Goal: Task Accomplishment & Management: Use online tool/utility

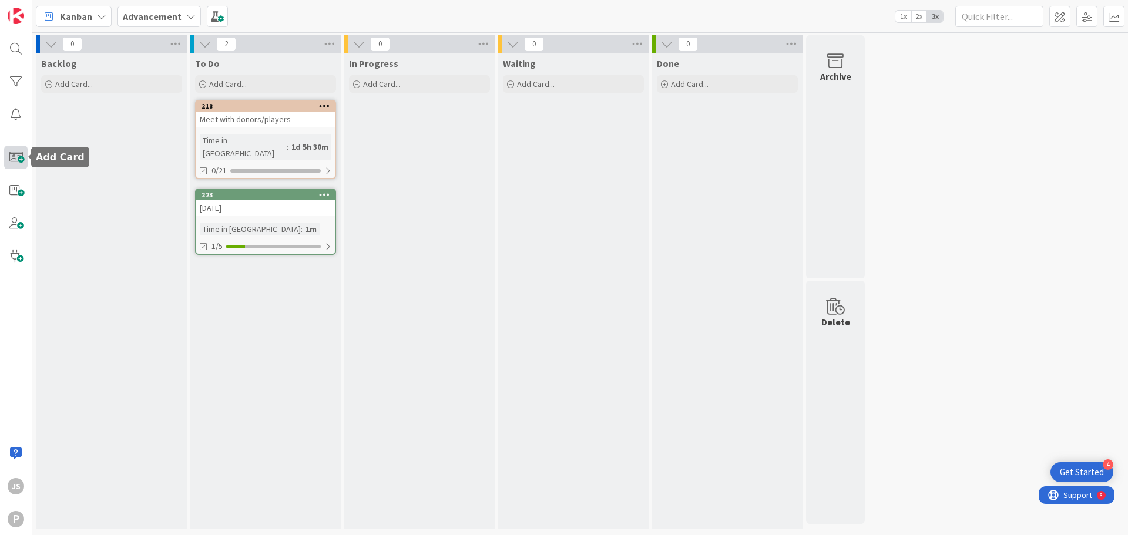
click at [18, 154] on span at bounding box center [15, 157] width 23 height 23
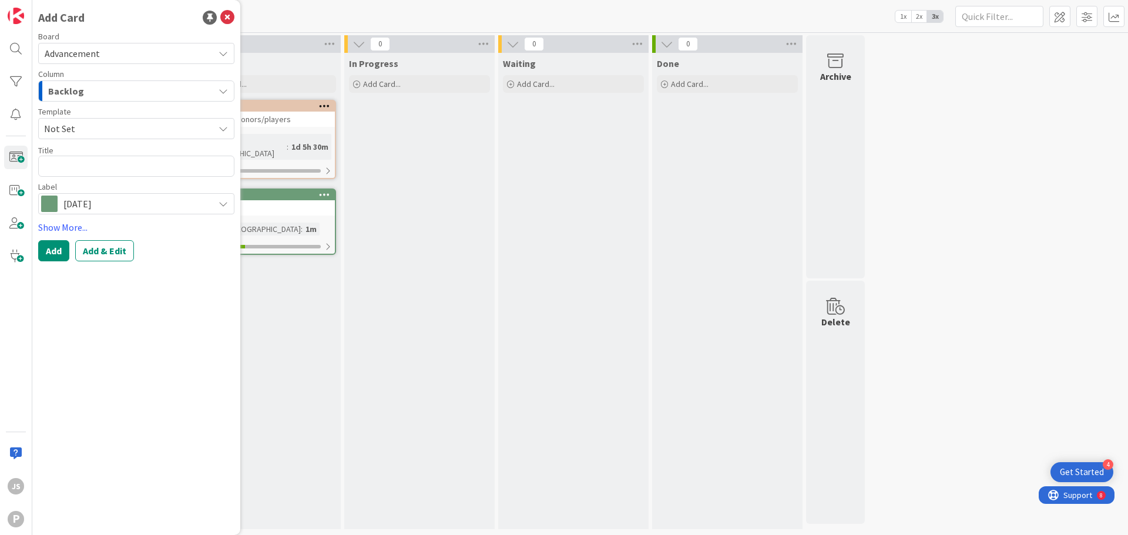
type textarea "x"
type textarea "An"
type textarea "x"
type textarea "Anu"
type textarea "x"
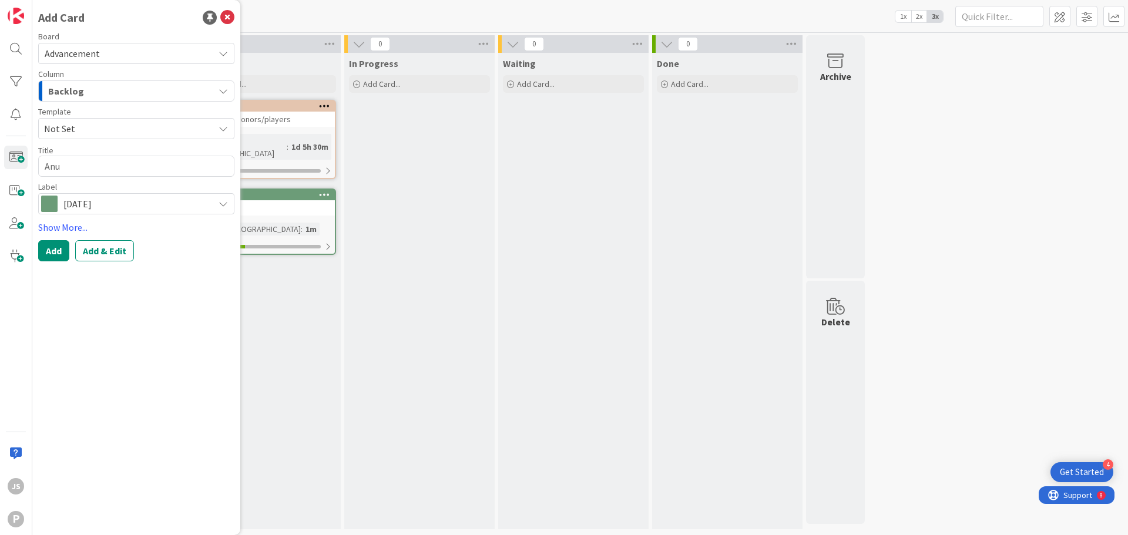
type textarea "An"
type textarea "x"
type textarea "[PERSON_NAME]"
type textarea "x"
type textarea "Annu"
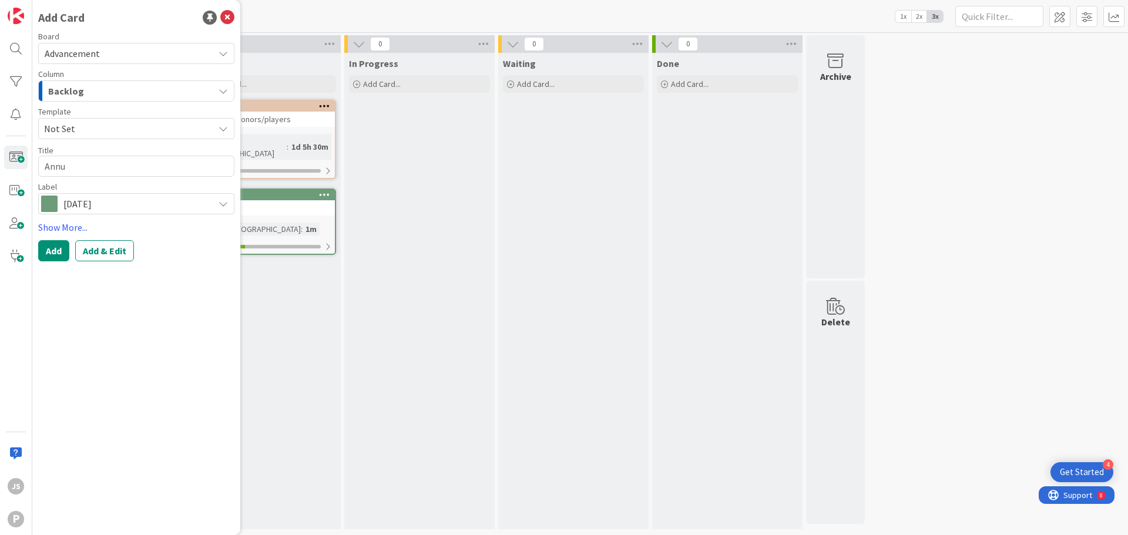
type textarea "x"
type textarea "Annua"
type textarea "x"
type textarea "Annual"
type textarea "x"
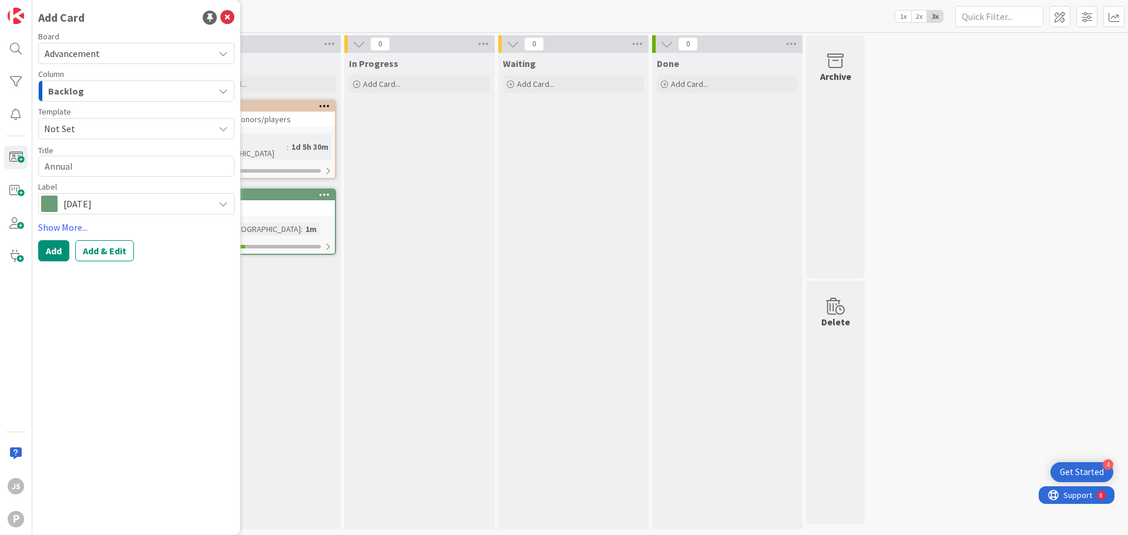
type textarea "Annual"
type textarea "x"
type textarea "Annual Fu"
type textarea "x"
type textarea "Annual Fun"
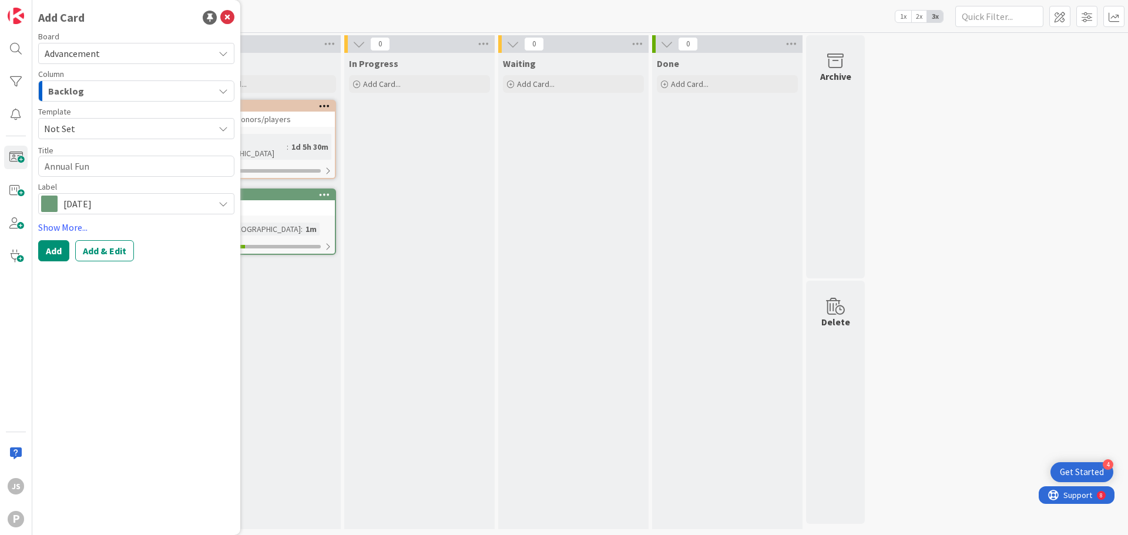
type textarea "x"
type textarea "Annual Fund"
click at [280, 200] on div "[DATE]" at bounding box center [265, 207] width 139 height 15
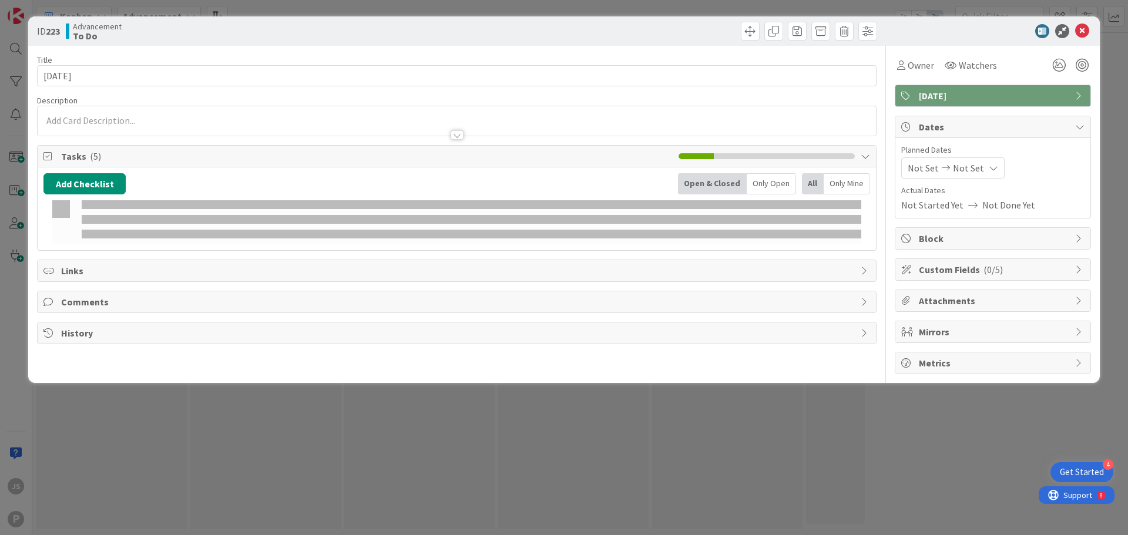
click at [62, 121] on p at bounding box center [456, 121] width 826 height 14
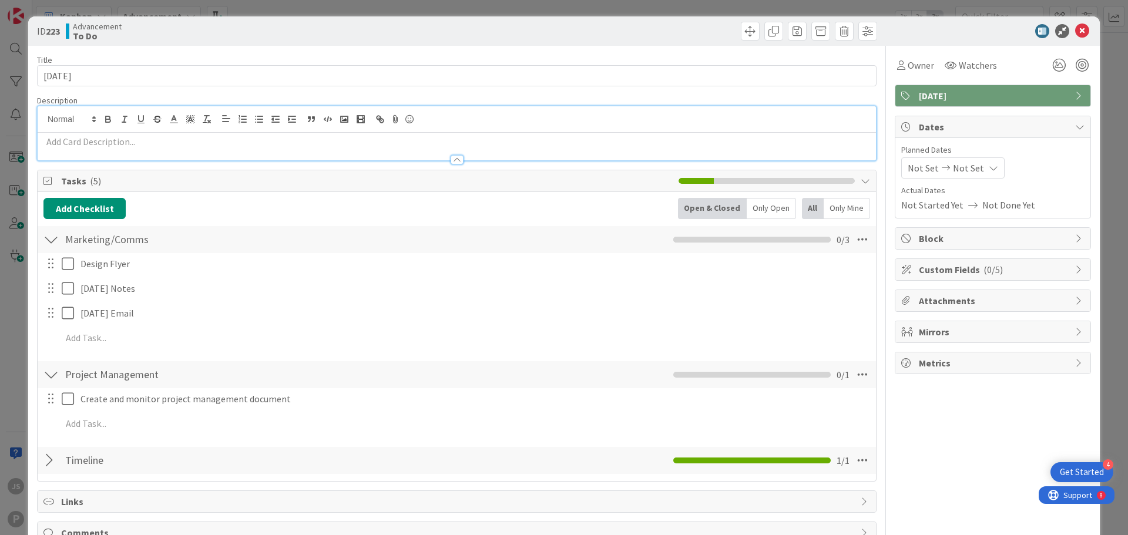
click at [1073, 23] on div "ID 223 Advancement To Do" at bounding box center [563, 30] width 1071 height 29
drag, startPoint x: 1071, startPoint y: 33, endPoint x: 797, endPoint y: 132, distance: 291.5
click at [1075, 32] on icon at bounding box center [1082, 31] width 14 height 14
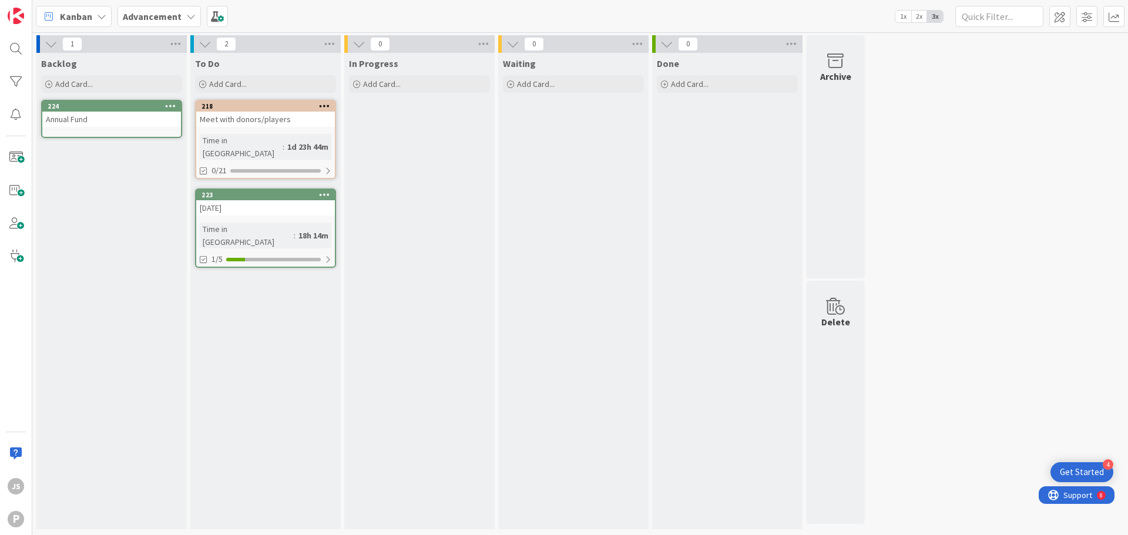
click at [63, 99] on div "Backlog Add Card... 224 Annual Fund" at bounding box center [111, 291] width 150 height 476
click at [63, 105] on div "224" at bounding box center [114, 106] width 133 height 8
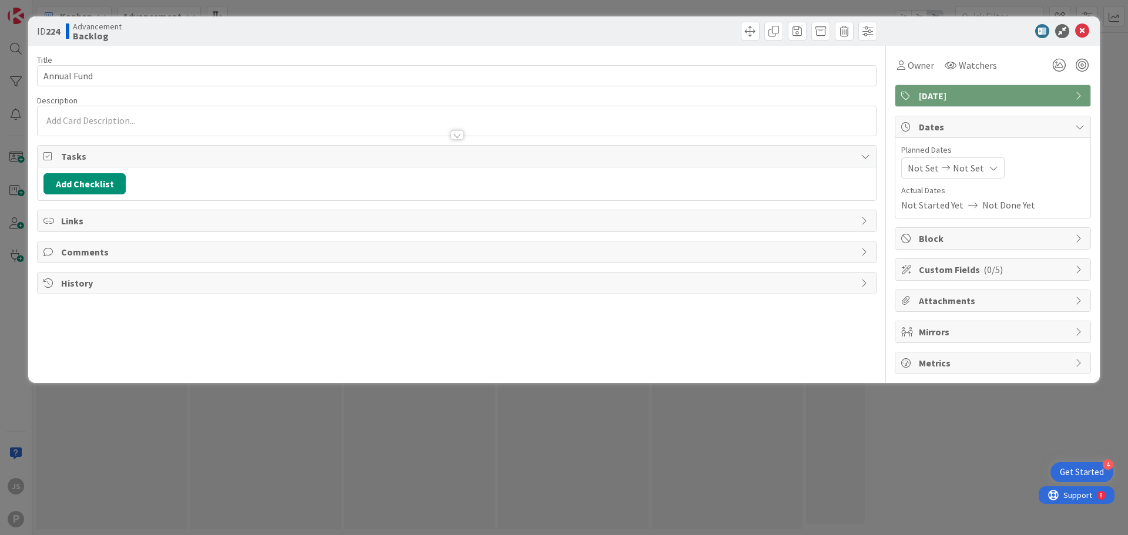
click at [1040, 91] on span "[DATE]" at bounding box center [994, 96] width 150 height 14
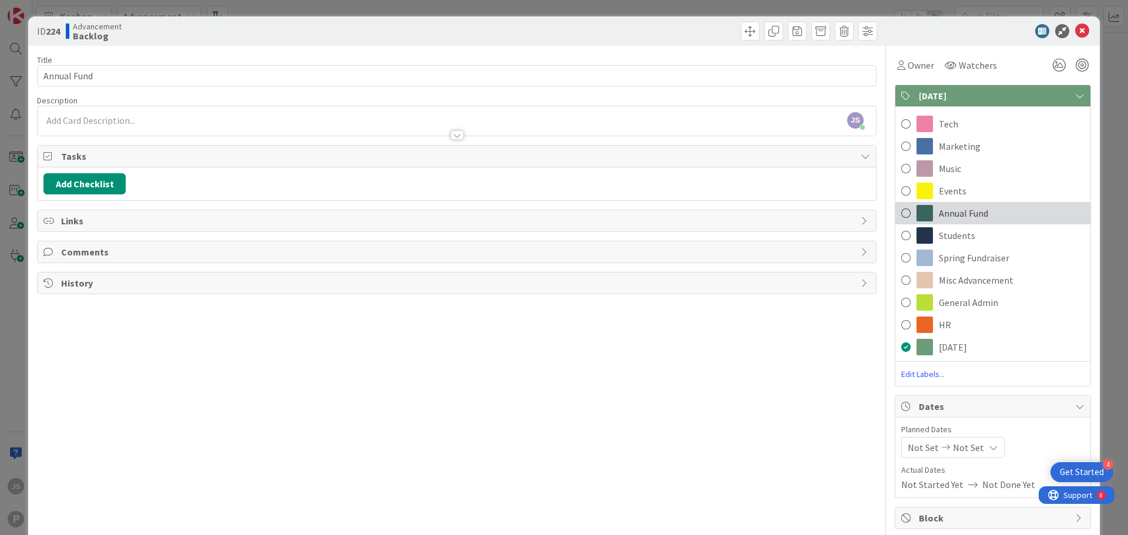
click at [947, 209] on span "Annual Fund" at bounding box center [963, 213] width 49 height 14
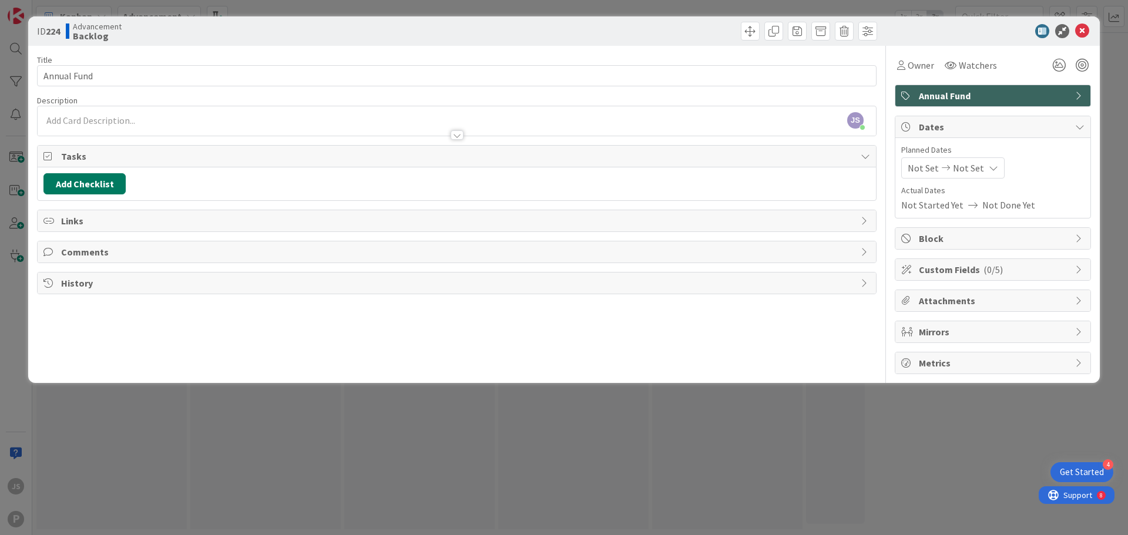
click at [92, 186] on button "Add Checklist" at bounding box center [84, 183] width 82 height 21
type input "To Do"
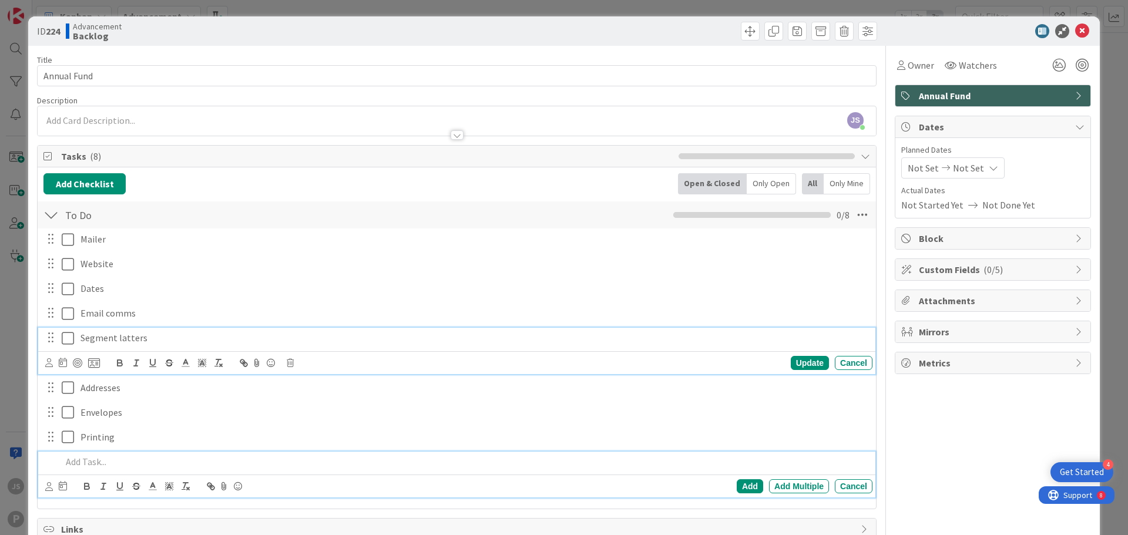
click at [110, 334] on p "Segment latters" at bounding box center [473, 338] width 787 height 14
click at [124, 338] on p "Segment latters" at bounding box center [473, 338] width 787 height 14
drag, startPoint x: 1072, startPoint y: 31, endPoint x: 1061, endPoint y: 25, distance: 13.4
click at [1075, 31] on icon at bounding box center [1082, 31] width 14 height 14
